Goal: Task Accomplishment & Management: Manage account settings

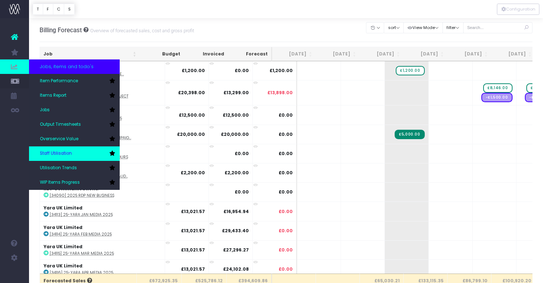
click at [75, 152] on link "Staff Utilisation" at bounding box center [74, 154] width 91 height 15
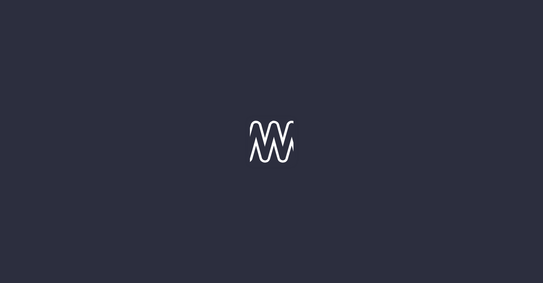
type input "[DATE]"
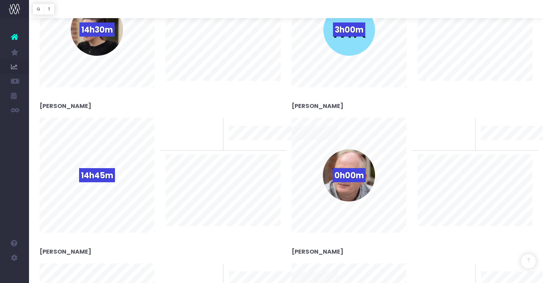
scroll to position [565, 0]
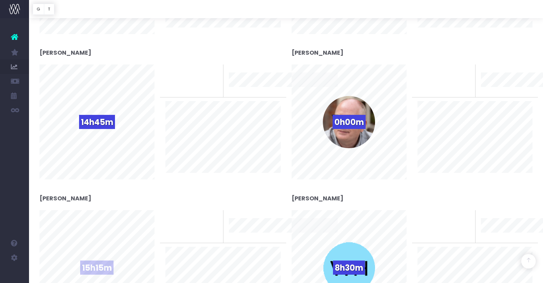
click at [114, 256] on div "15h15m" at bounding box center [97, 268] width 52 height 52
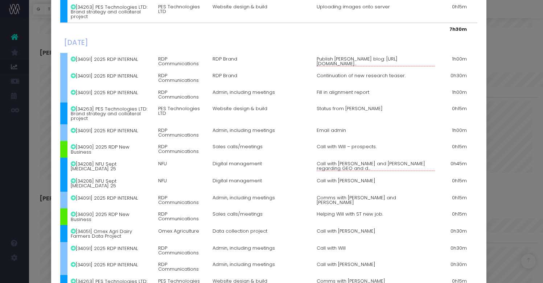
scroll to position [235, 0]
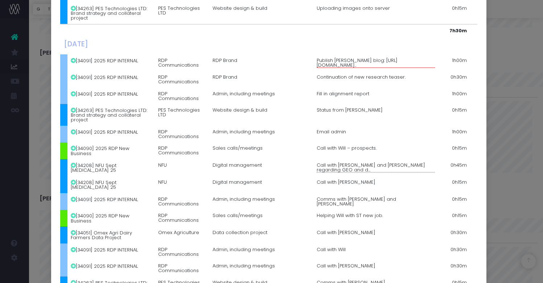
click at [521, 4] on div "Details for Steph Ironside × Monday, September 15th 2025 [34091] 2025 RDP INTER…" at bounding box center [271, 141] width 543 height 283
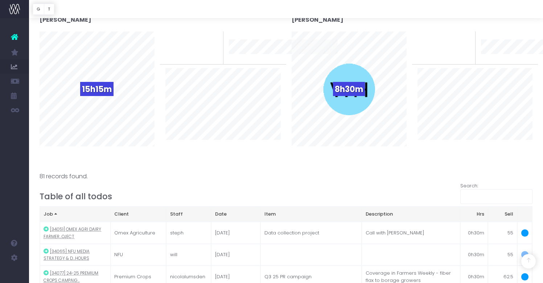
scroll to position [503, 0]
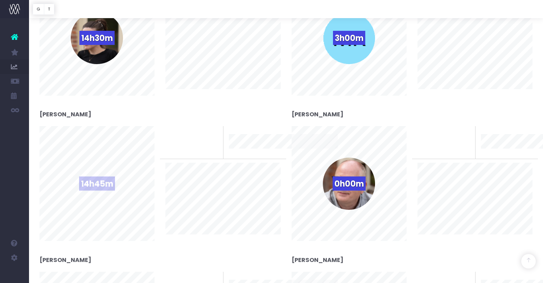
click at [85, 177] on span "14h45m" at bounding box center [97, 184] width 36 height 14
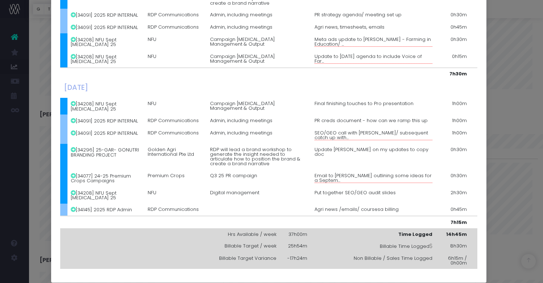
scroll to position [505, 0]
click at [528, 41] on div "Details for Nicola Lumsden × Monday, September 15th 2025 [34208] NFU Sept Retai…" at bounding box center [271, 141] width 543 height 283
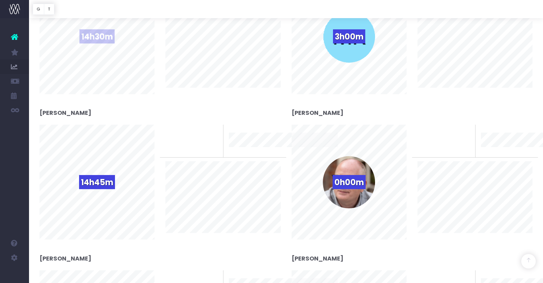
click at [100, 55] on div "14h30m" at bounding box center [97, 37] width 52 height 52
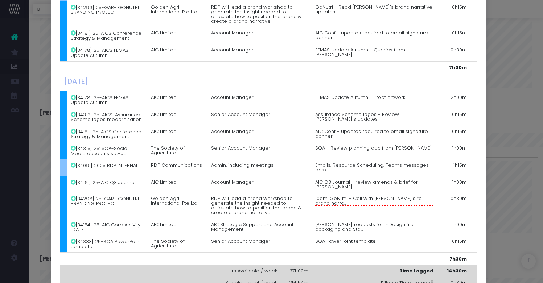
scroll to position [170, 0]
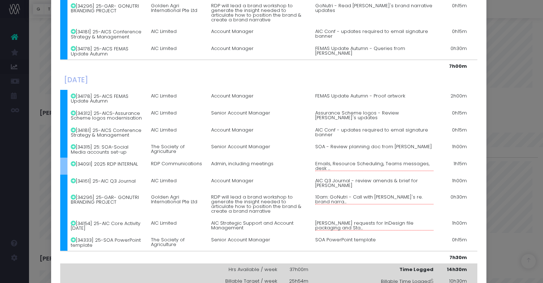
click at [506, 44] on div "Details for Holly Emberson × Monday, September 15th 2025 [34091] 2025 RDP INTER…" at bounding box center [271, 141] width 543 height 283
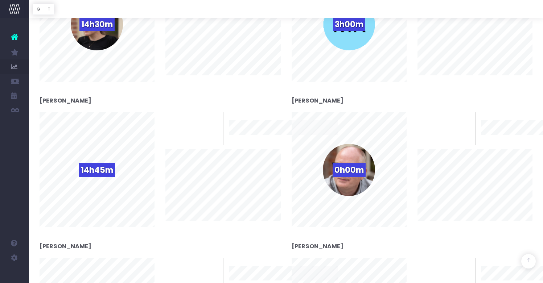
scroll to position [531, 0]
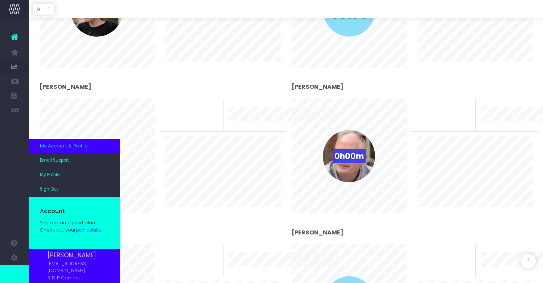
click at [61, 145] on span "My Account & Profile" at bounding box center [64, 146] width 48 height 7
click at [61, 174] on link "My Profile" at bounding box center [74, 175] width 91 height 15
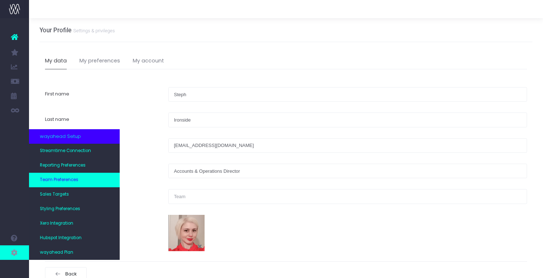
click at [68, 181] on span "Team Preferences" at bounding box center [59, 180] width 38 height 7
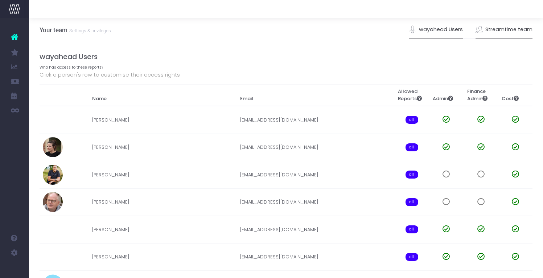
click at [518, 30] on link "Streamtime team" at bounding box center [504, 29] width 57 height 17
